Goal: Task Accomplishment & Management: Use online tool/utility

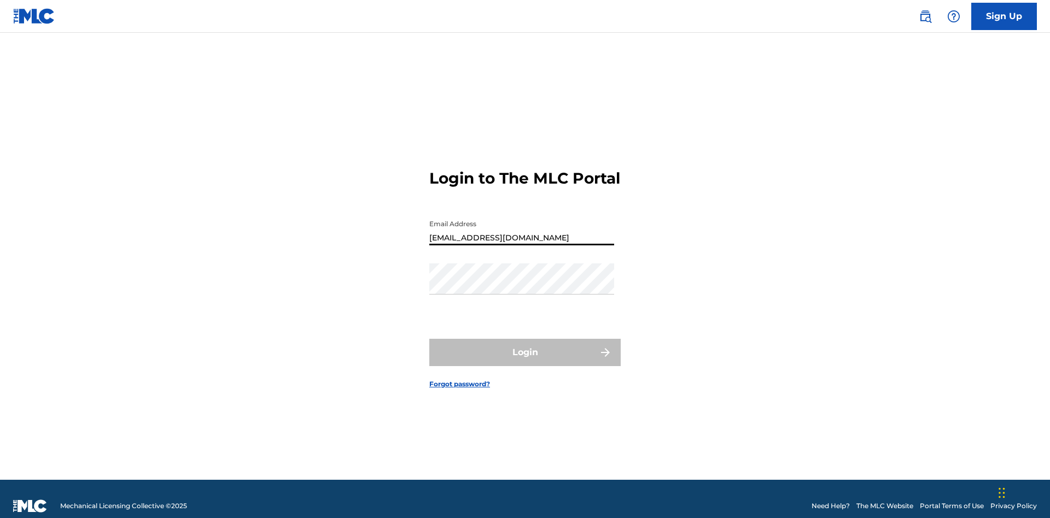
type input "[EMAIL_ADDRESS][DOMAIN_NAME]"
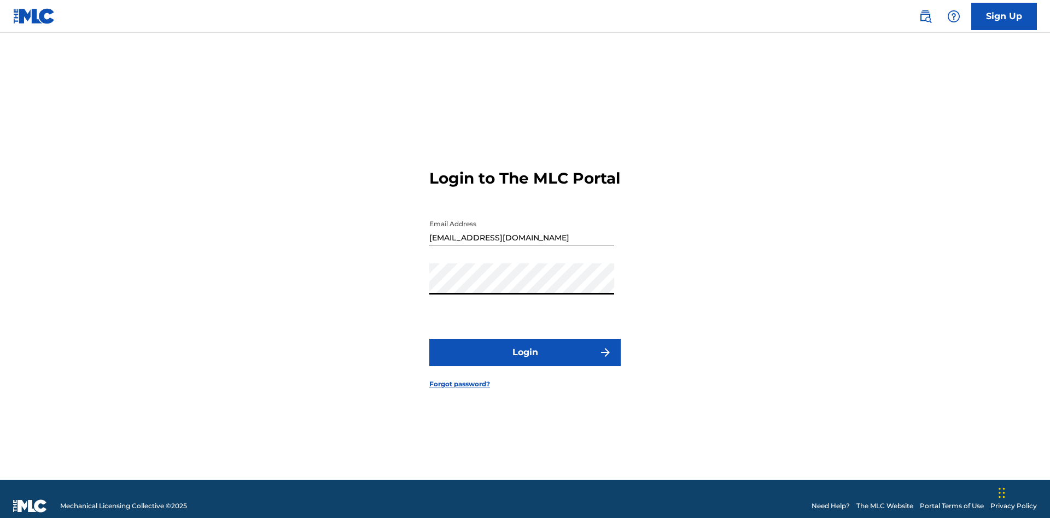
scroll to position [14, 0]
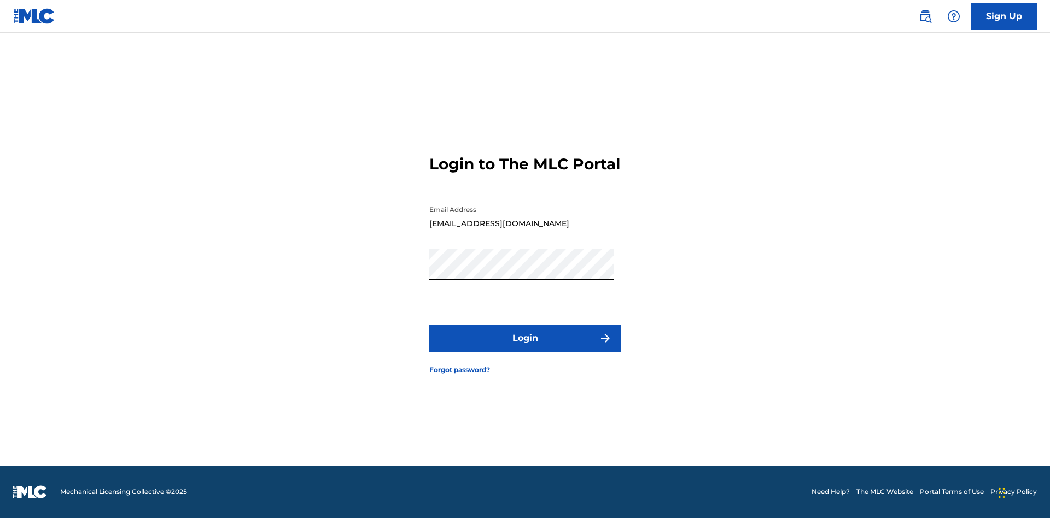
click at [525, 348] on button "Login" at bounding box center [524, 338] width 191 height 27
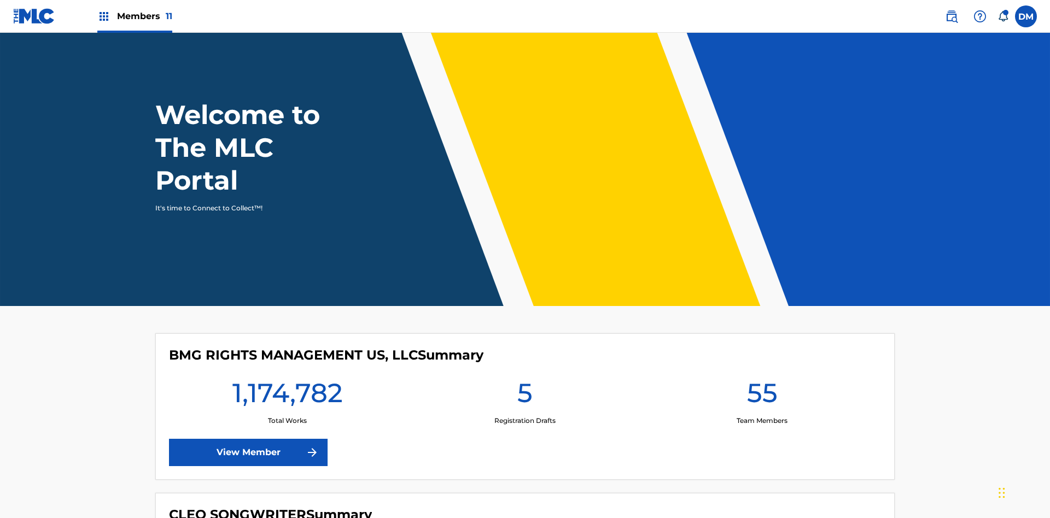
click at [134, 16] on span "Members 11" at bounding box center [144, 16] width 55 height 13
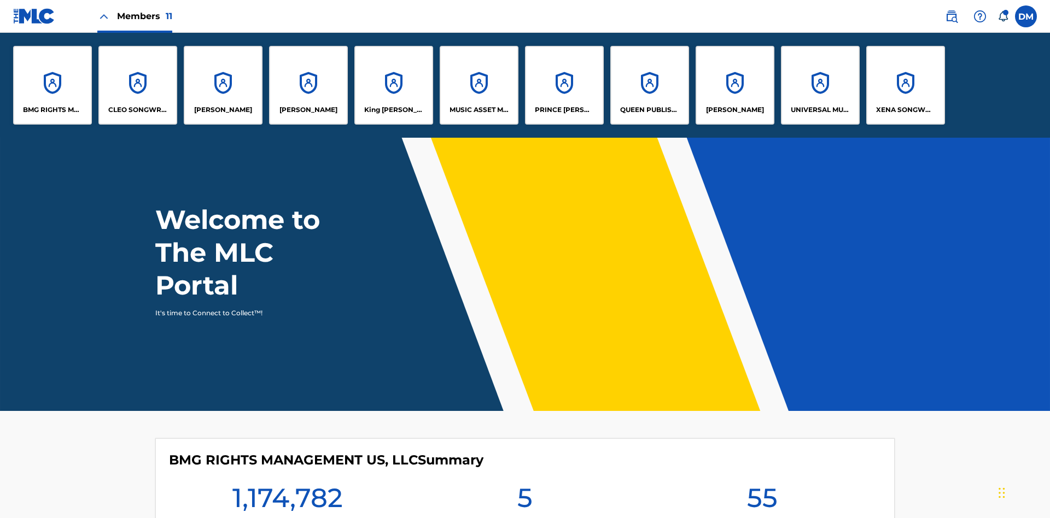
click at [52, 110] on p "BMG RIGHTS MANAGEMENT US, LLC" at bounding box center [53, 110] width 60 height 10
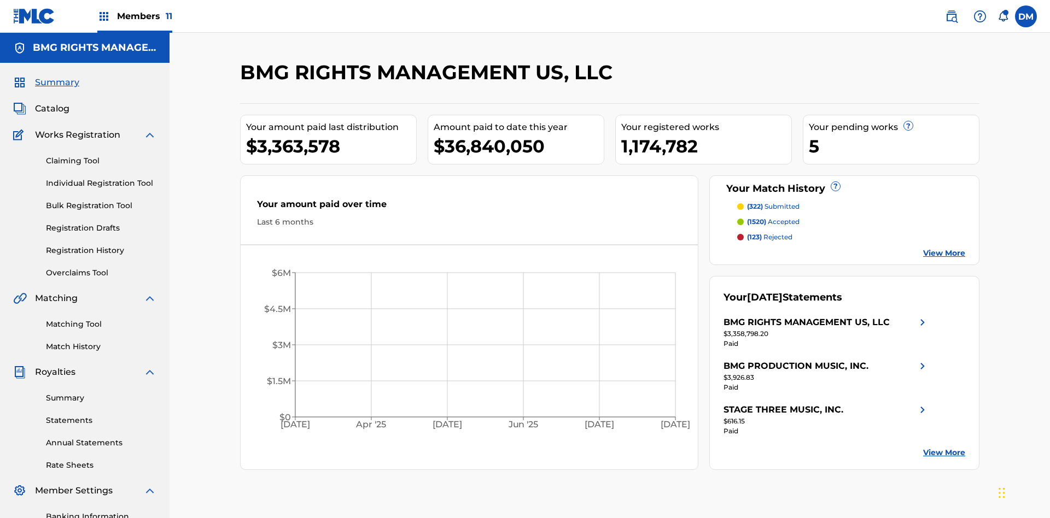
click at [101, 267] on link "Overclaims Tool" at bounding box center [101, 272] width 110 height 11
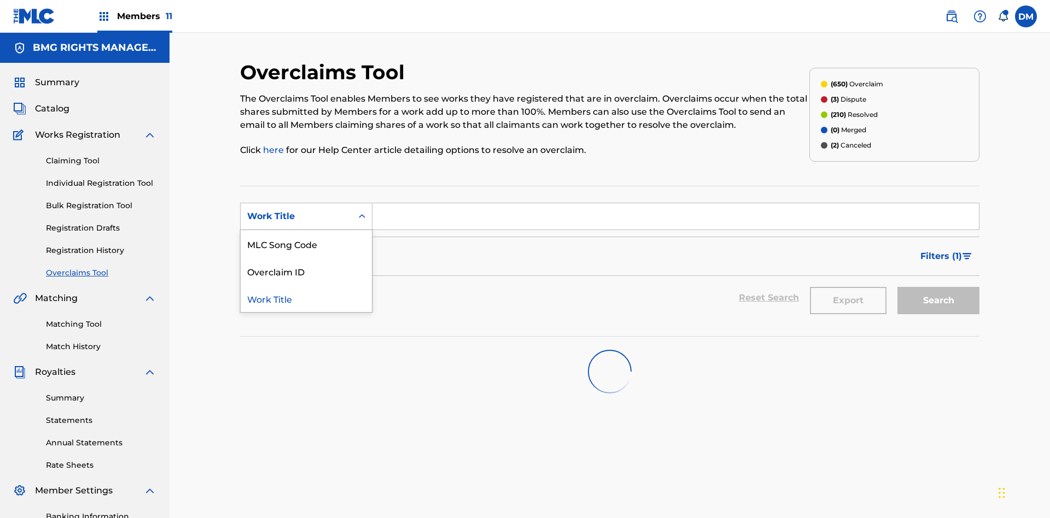
click at [306, 230] on div "MLC Song Code" at bounding box center [306, 243] width 131 height 27
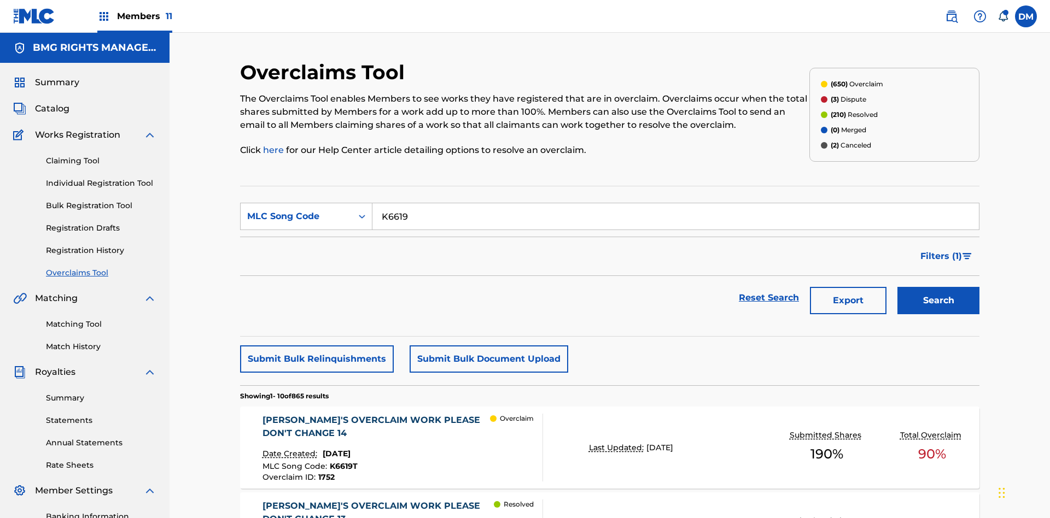
type input "K6619T"
click at [938, 287] on button "Search" at bounding box center [938, 300] width 82 height 27
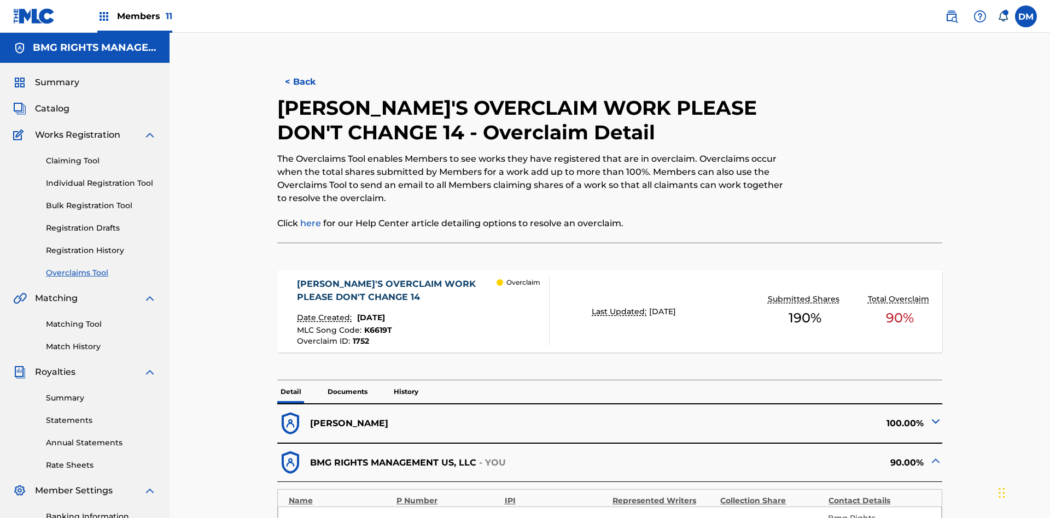
type input "66"
type input "63"
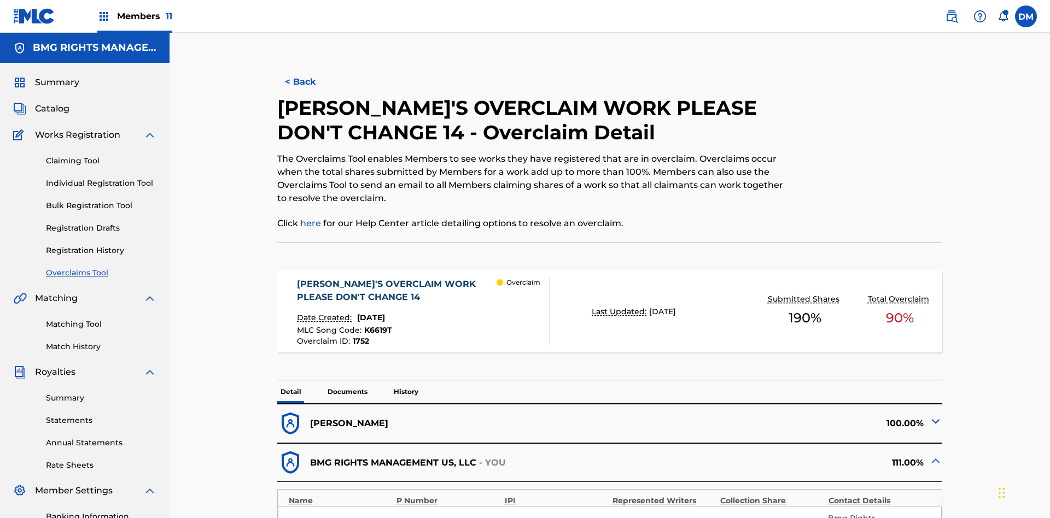
type input "27"
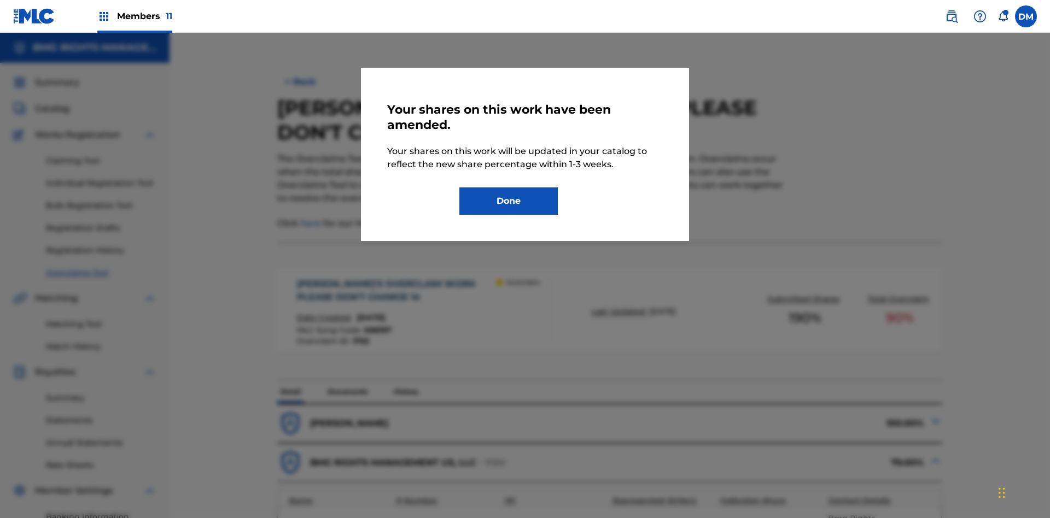
click at [508, 201] on button "Done" at bounding box center [508, 200] width 98 height 27
